Goal: Task Accomplishment & Management: Complete application form

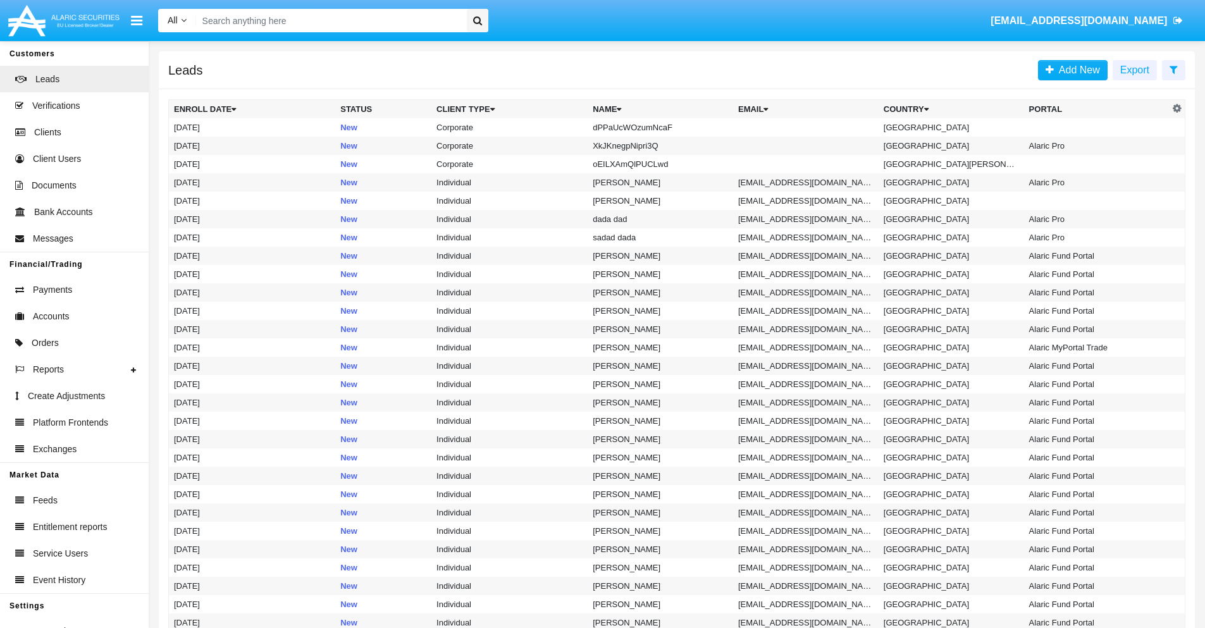
click at [1173, 69] on icon at bounding box center [1173, 69] width 8 height 10
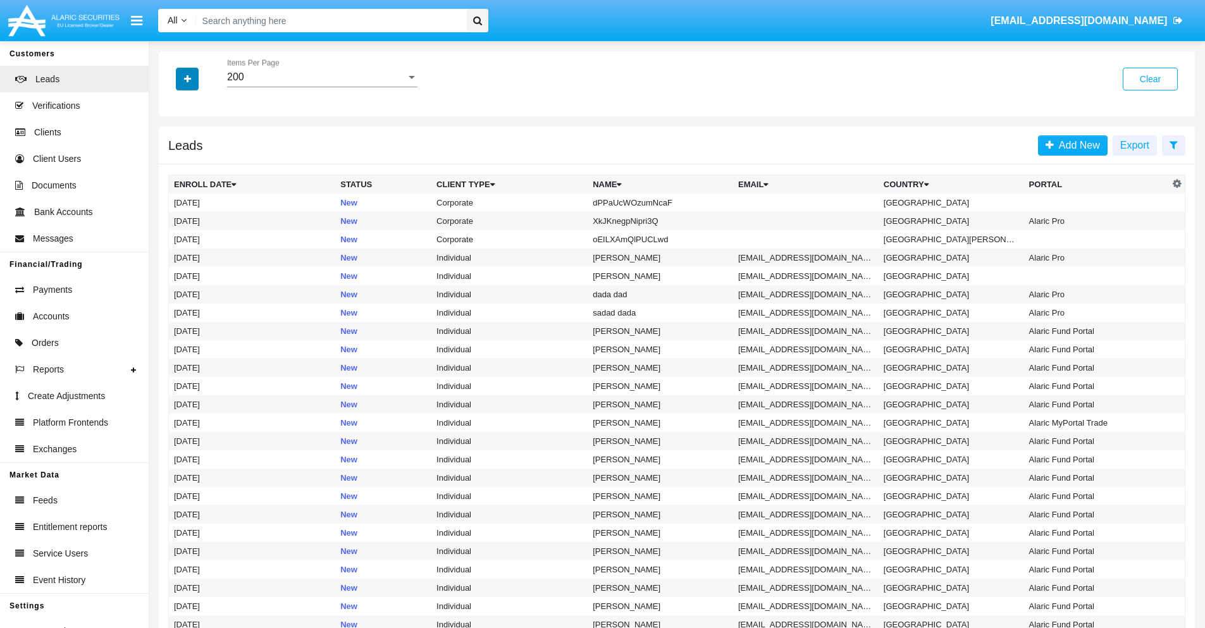
click at [187, 78] on icon "button" at bounding box center [187, 79] width 7 height 9
click at [197, 142] on span "Name" at bounding box center [197, 141] width 27 height 15
click at [174, 147] on input "Name" at bounding box center [173, 147] width 1 height 1
checkbox input "true"
click at [187, 78] on icon "button" at bounding box center [187, 79] width 7 height 9
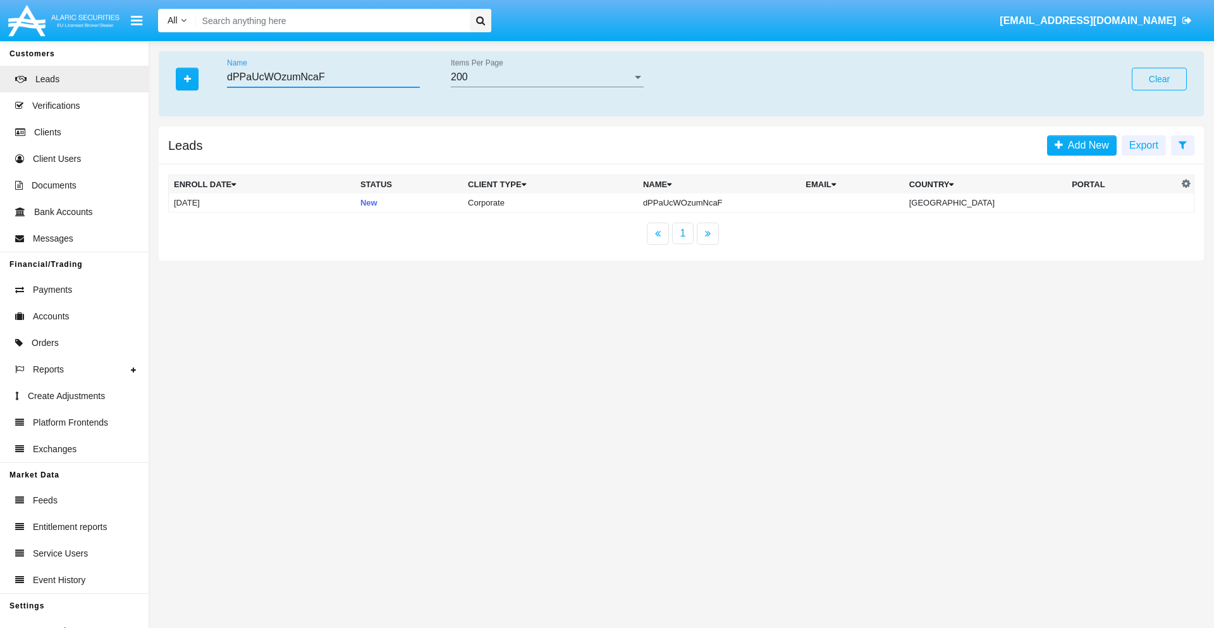
type input "dPPaUcWOzumNcaF"
click at [730, 202] on td "dPPaUcWOzumNcaF" at bounding box center [719, 202] width 163 height 19
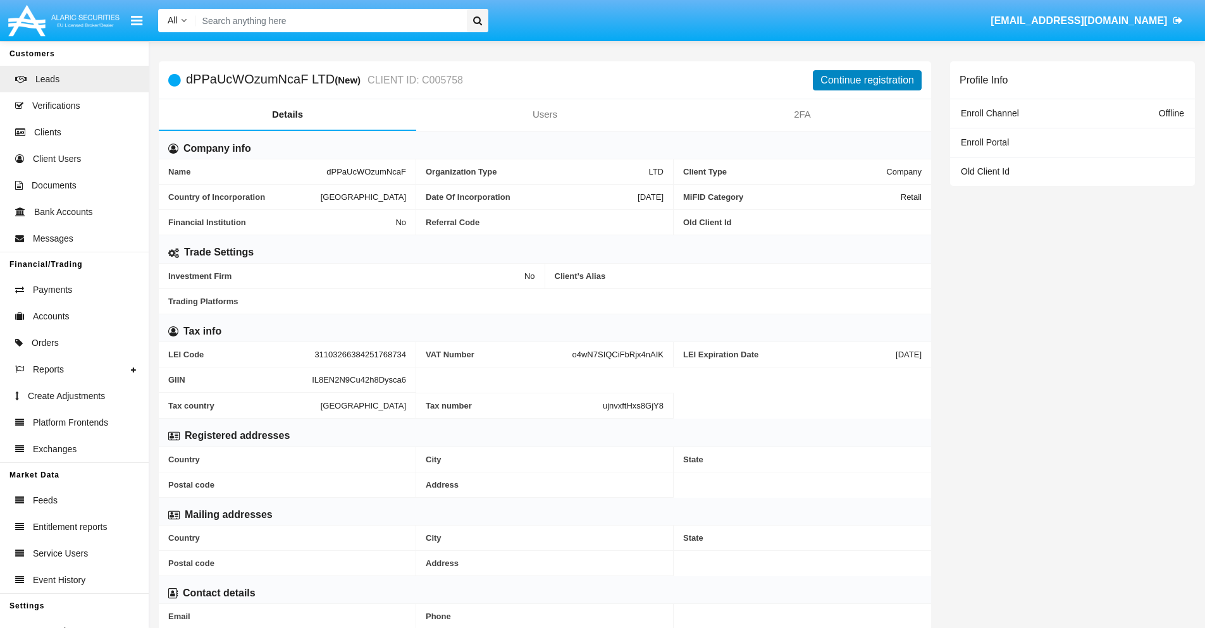
click at [867, 80] on button "Continue registration" at bounding box center [867, 80] width 109 height 20
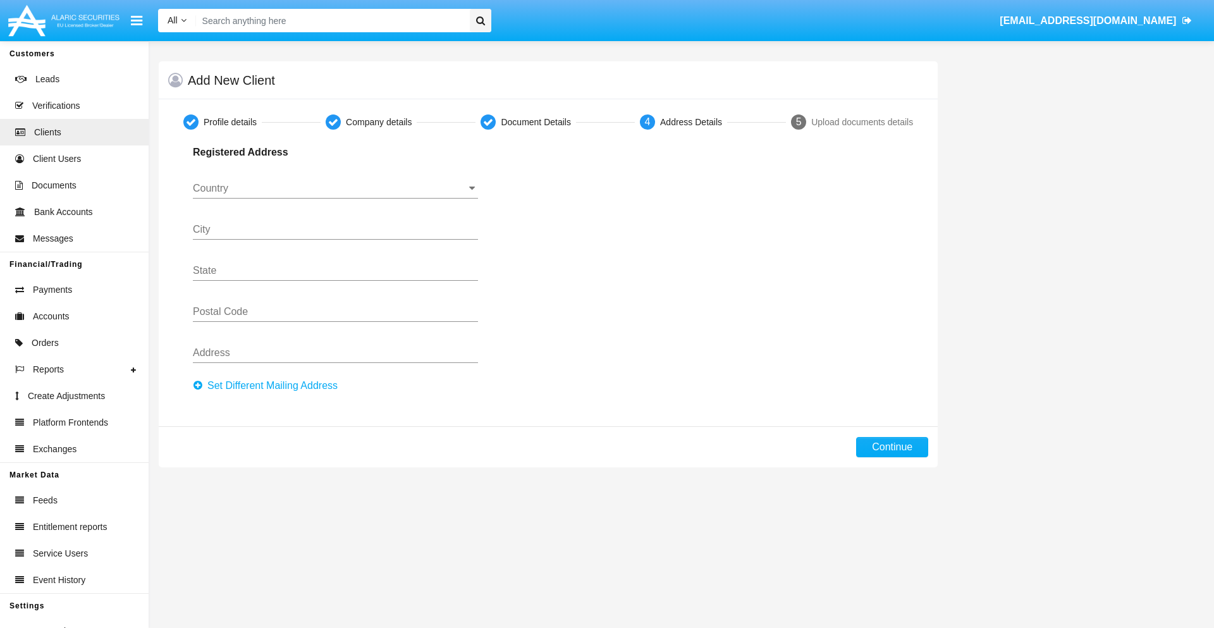
click at [269, 386] on button "Set Different Mailing Address" at bounding box center [269, 386] width 152 height 20
click at [892, 447] on button "Continue" at bounding box center [892, 447] width 72 height 20
